Goal: Entertainment & Leisure: Browse casually

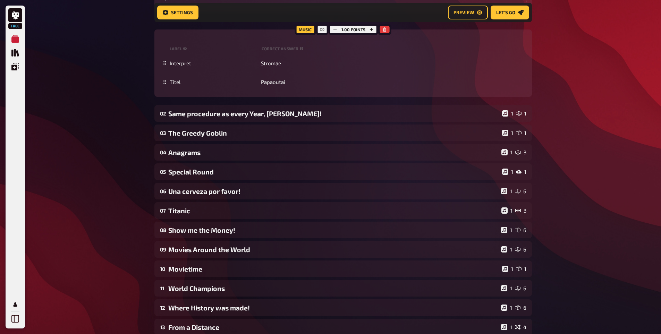
scroll to position [525, 0]
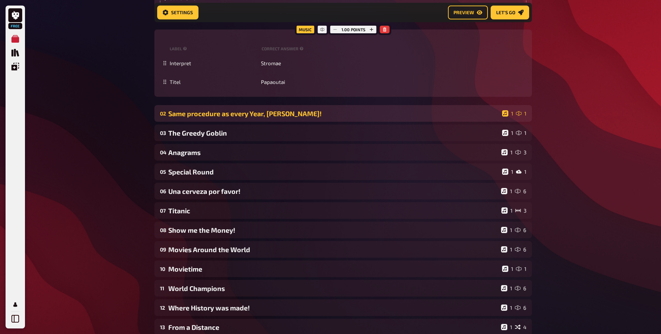
click at [248, 114] on div "Same procedure as every Year, [PERSON_NAME]!" at bounding box center [333, 114] width 331 height 8
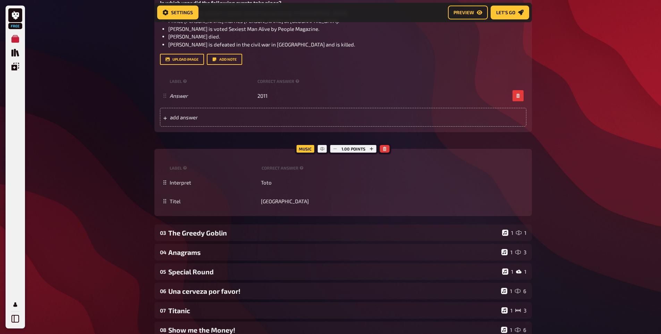
scroll to position [701, 0]
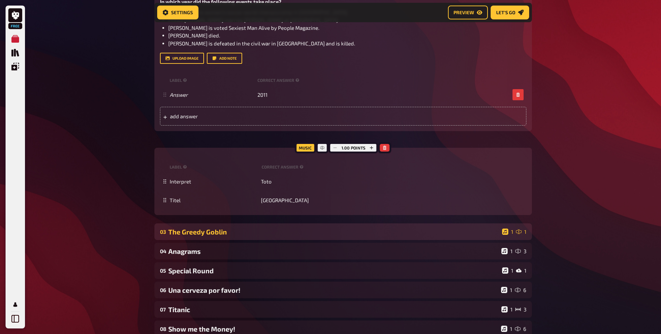
click at [198, 233] on div "The Greedy Goblin" at bounding box center [333, 232] width 331 height 8
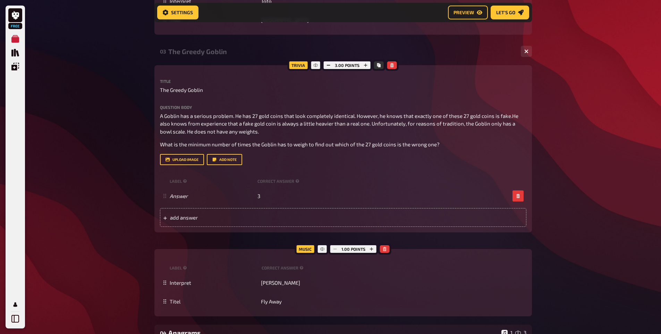
scroll to position [882, 0]
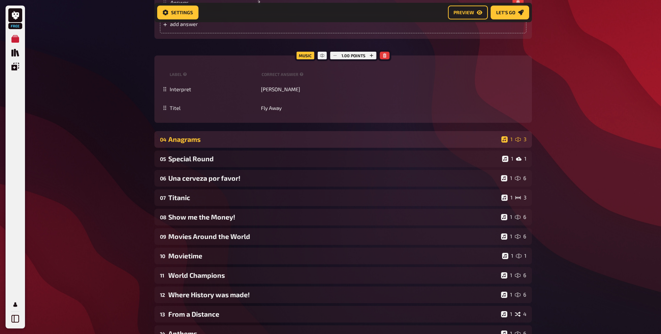
click at [189, 140] on div "Anagrams" at bounding box center [333, 139] width 330 height 8
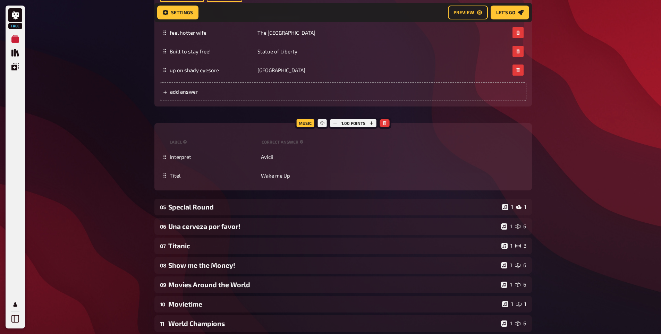
scroll to position [1298, 0]
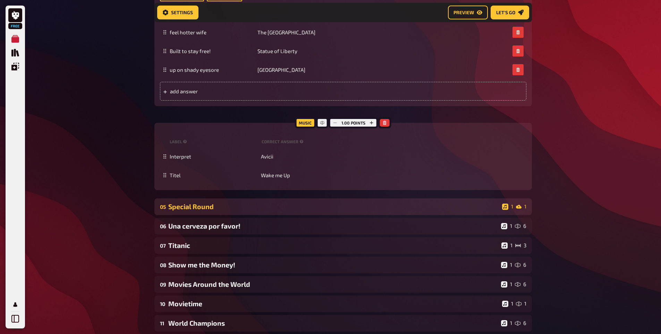
click at [172, 208] on div "Special Round" at bounding box center [333, 207] width 331 height 8
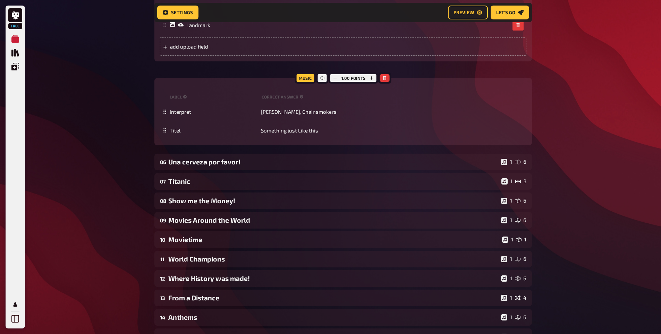
scroll to position [1607, 0]
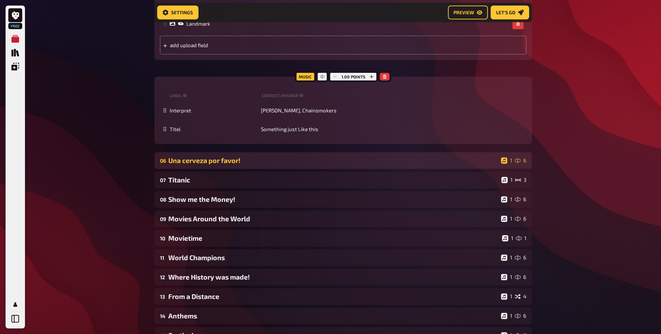
click at [188, 164] on div "Una cerveza por favor!" at bounding box center [333, 160] width 330 height 8
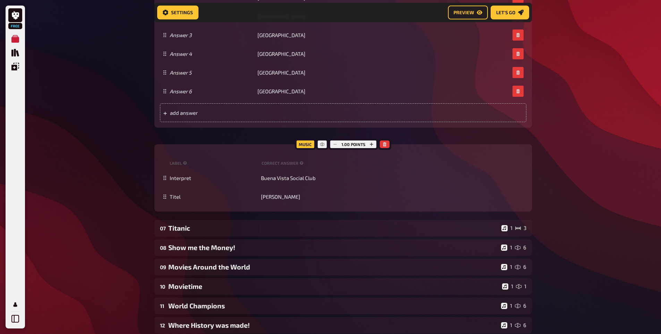
scroll to position [2060, 0]
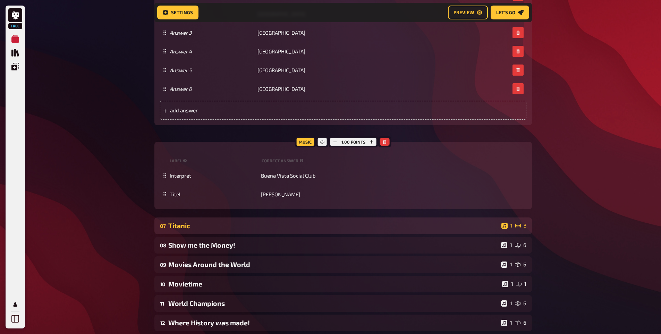
click at [190, 232] on div "07 Titanic 1 3" at bounding box center [342, 225] width 377 height 17
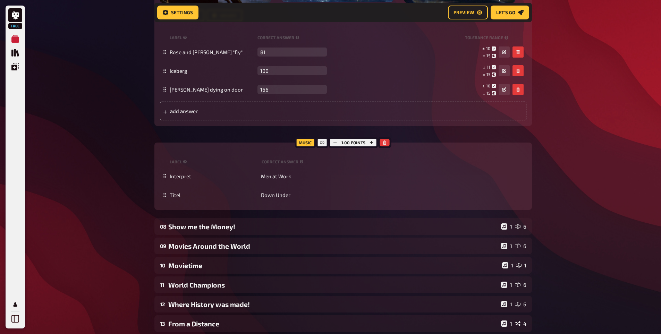
scroll to position [2456, 0]
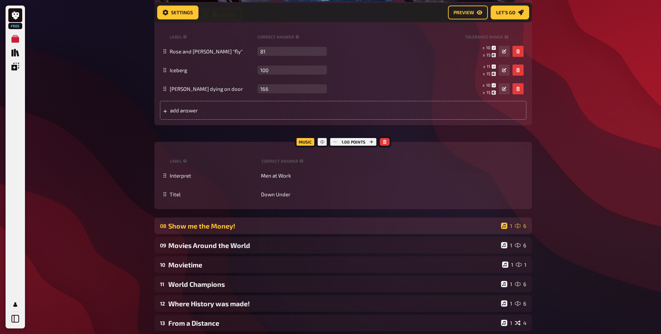
click at [172, 225] on div "Show me the Money!" at bounding box center [333, 226] width 330 height 8
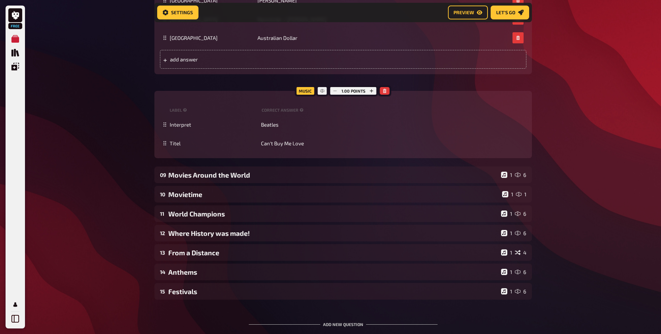
scroll to position [2855, 0]
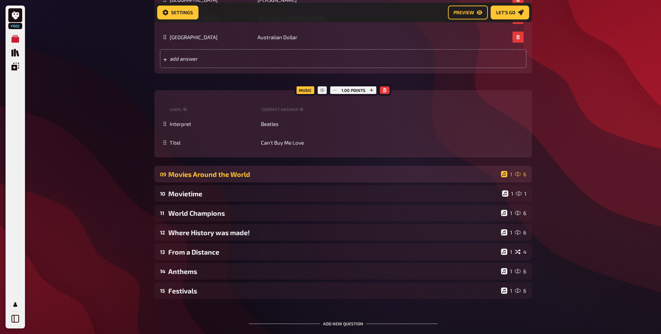
click at [199, 179] on div "09 Movies Around the World 1 6" at bounding box center [342, 174] width 377 height 17
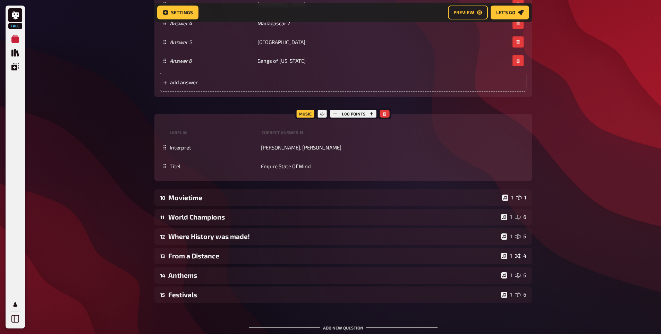
scroll to position [3469, 0]
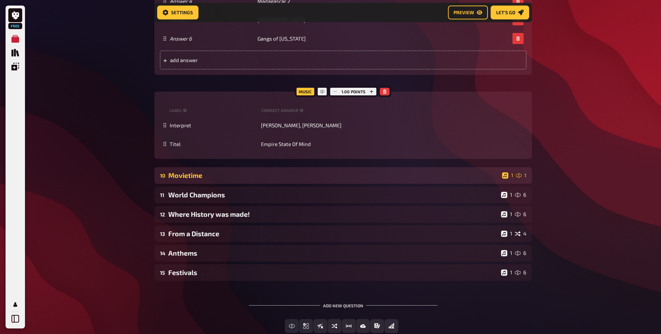
click at [191, 175] on div "Movietime" at bounding box center [333, 175] width 331 height 8
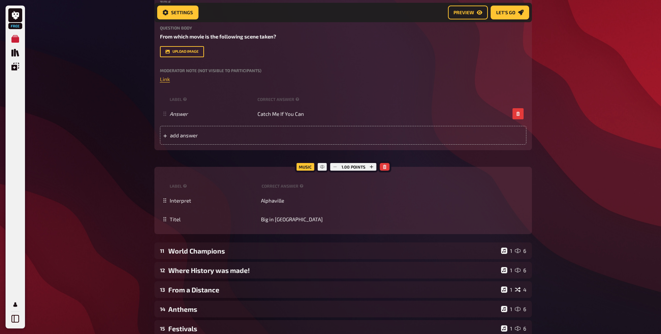
scroll to position [3696, 0]
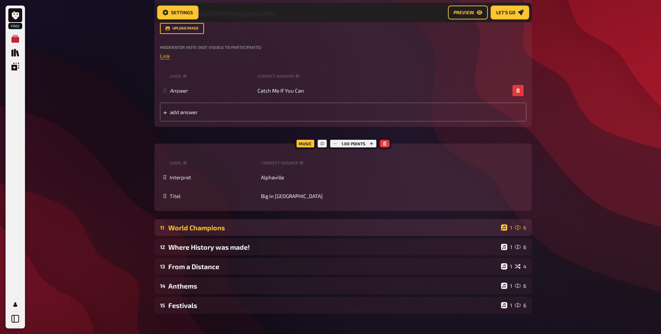
click at [203, 229] on div "World Champions" at bounding box center [333, 228] width 330 height 8
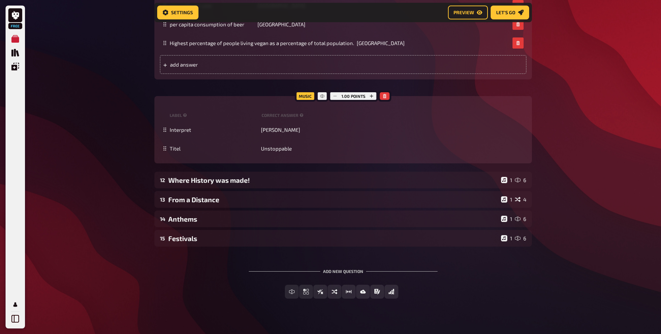
scroll to position [4099, 0]
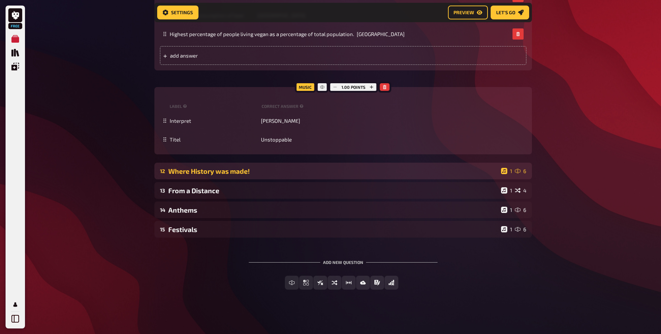
click at [185, 169] on div "Where History was made!" at bounding box center [333, 171] width 330 height 8
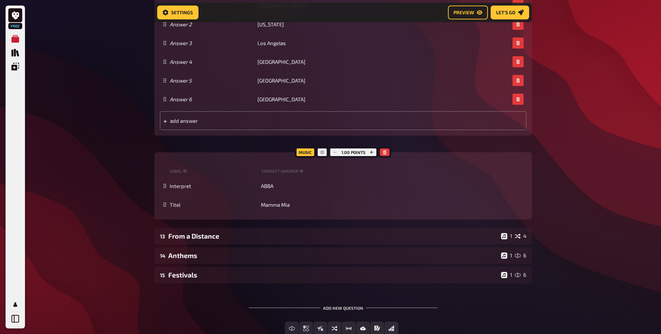
scroll to position [4589, 0]
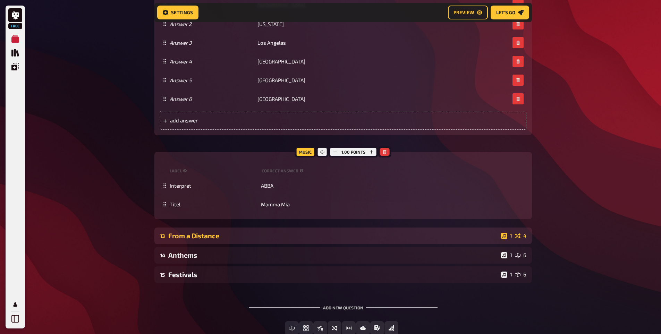
click at [180, 236] on div "From a Distance" at bounding box center [333, 236] width 330 height 8
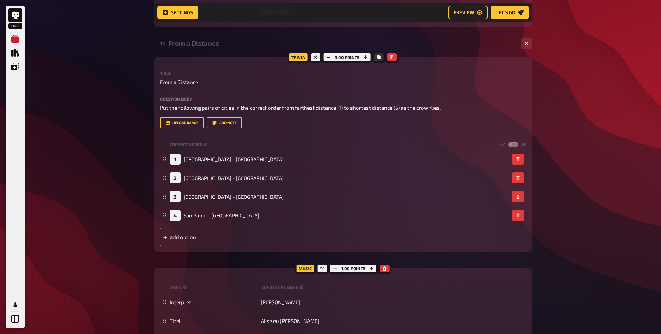
scroll to position [4924, 0]
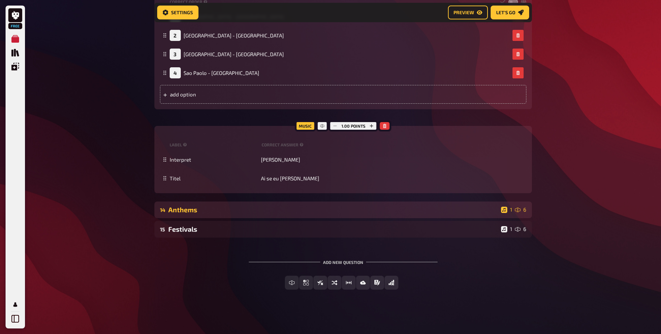
click at [189, 204] on div "14 Anthems 1 6" at bounding box center [342, 210] width 377 height 17
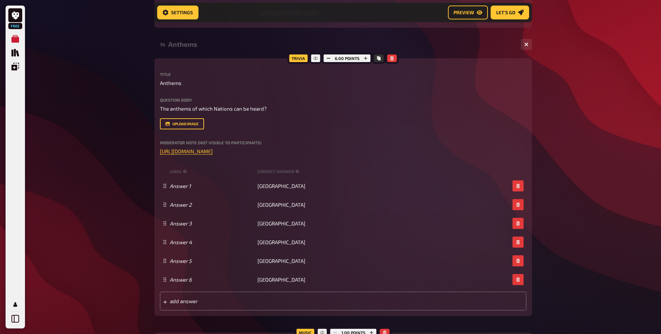
scroll to position [5090, 0]
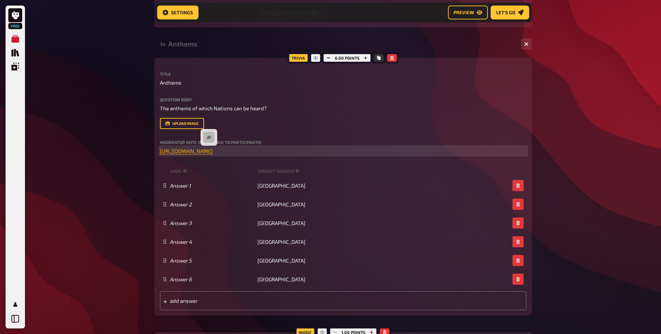
click at [210, 149] on span "[URL][DOMAIN_NAME]" at bounding box center [186, 151] width 53 height 6
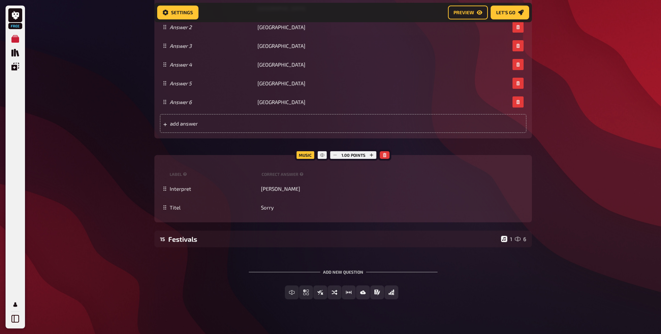
scroll to position [5277, 0]
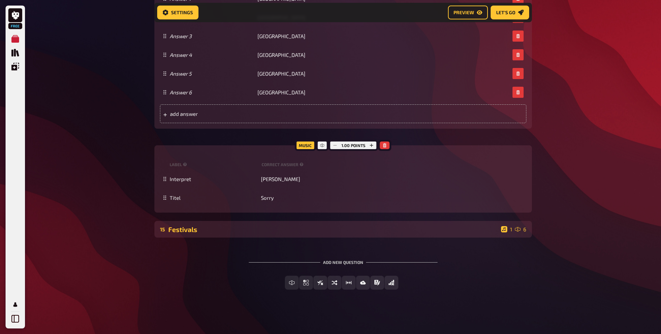
click at [185, 232] on div "Festivals" at bounding box center [333, 229] width 330 height 8
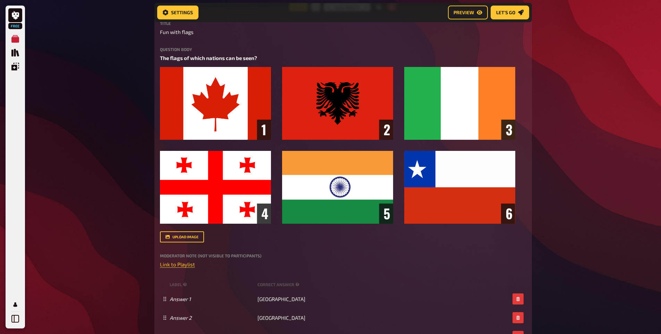
scroll to position [0, 0]
